Goal: Information Seeking & Learning: Check status

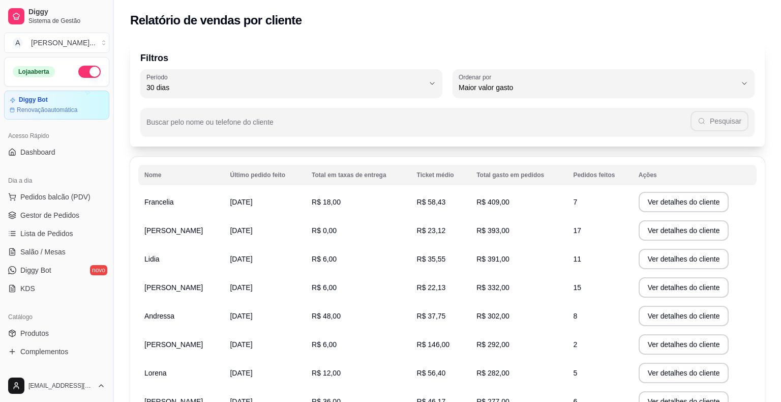
select select "30"
select select "HIGHEST_TOTAL_SPENT_WITH_ORDERS"
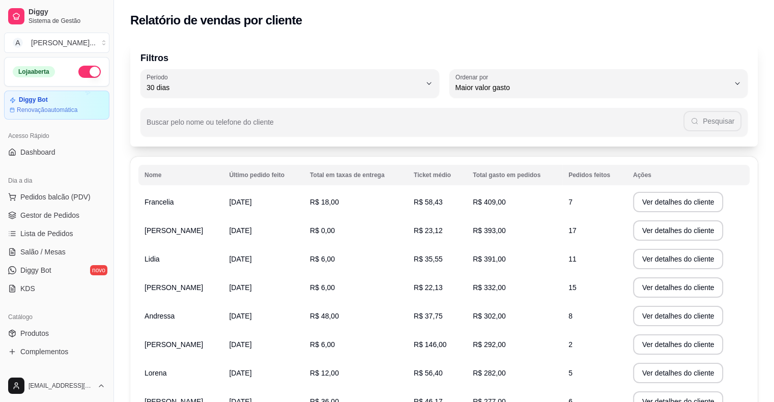
scroll to position [153, 0]
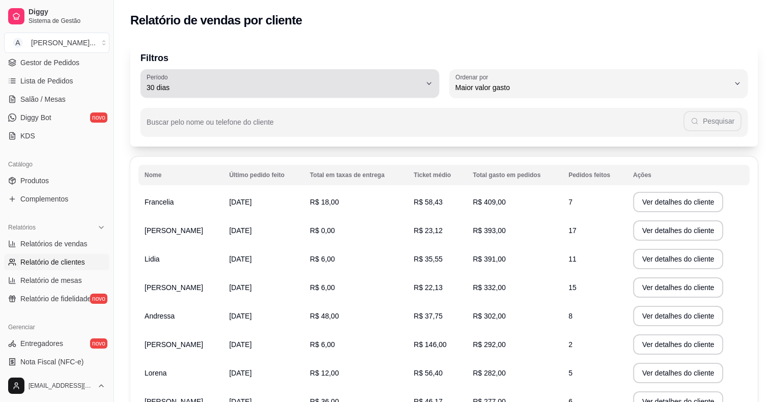
click at [206, 88] on span "30 dias" at bounding box center [284, 87] width 274 height 10
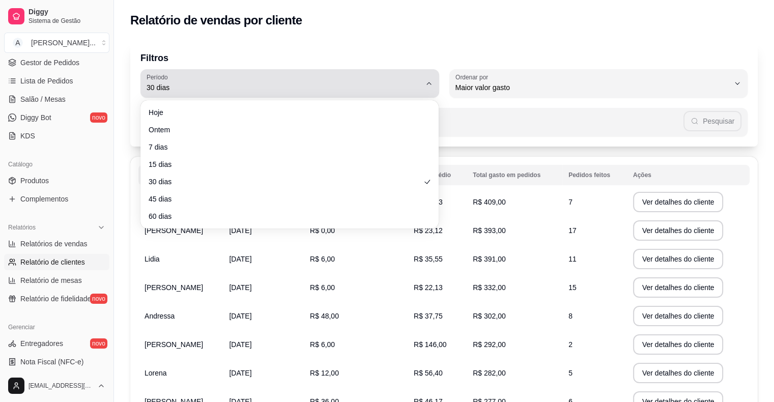
click at [206, 88] on span "30 dias" at bounding box center [284, 87] width 274 height 10
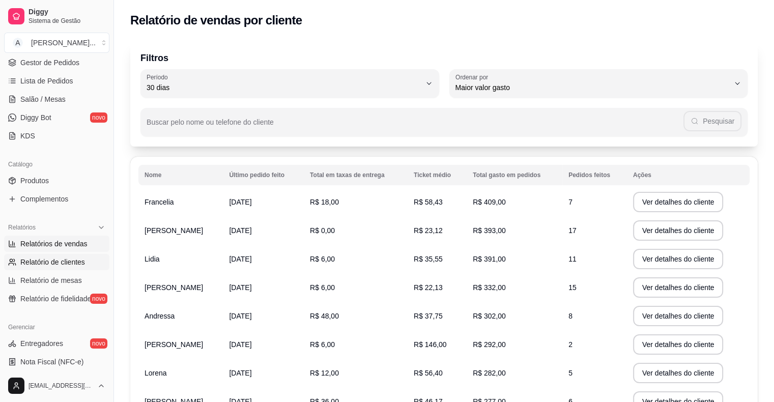
click at [37, 242] on span "Relatórios de vendas" at bounding box center [53, 244] width 67 height 10
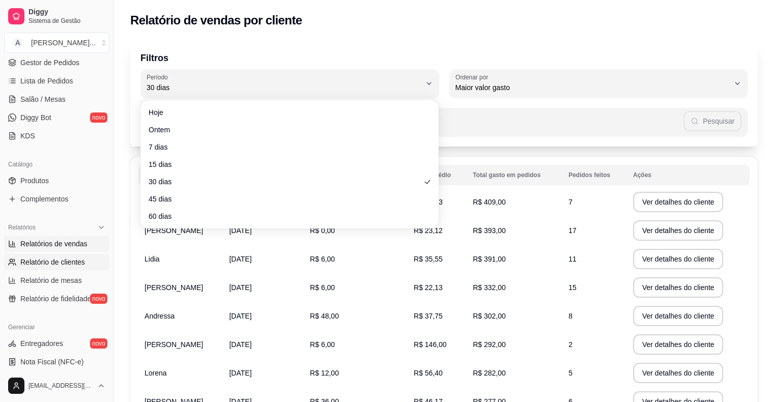
select select "ALL"
select select "0"
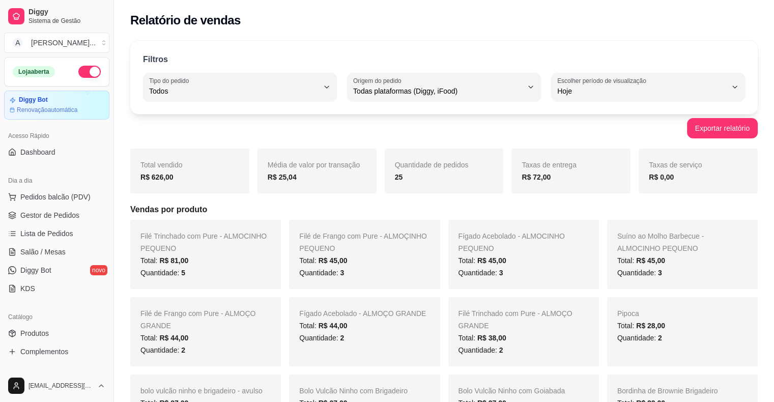
click at [78, 73] on button "button" at bounding box center [89, 72] width 22 height 12
